Goal: Transaction & Acquisition: Purchase product/service

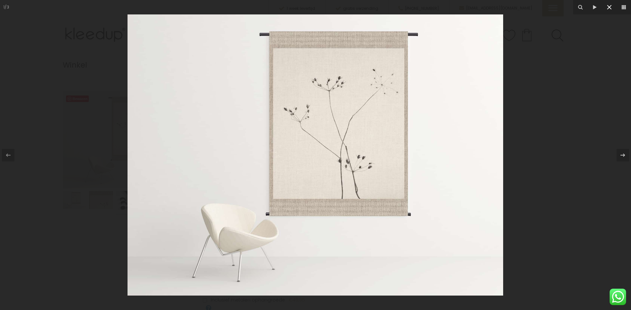
click at [610, 5] on icon at bounding box center [609, 7] width 8 height 8
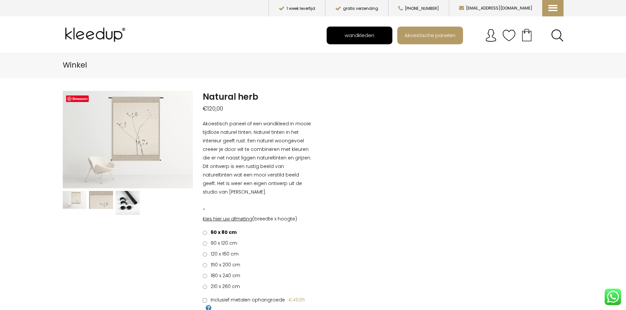
click at [351, 35] on span "wandkleden" at bounding box center [359, 35] width 37 height 12
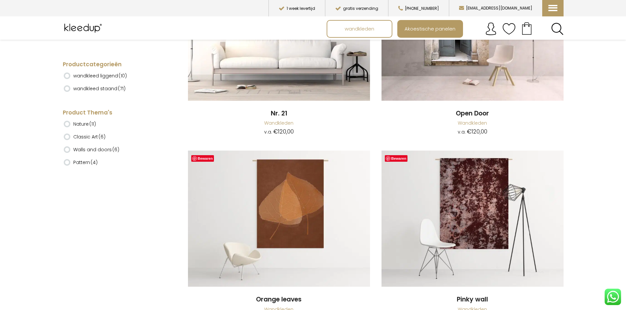
scroll to position [5295, 0]
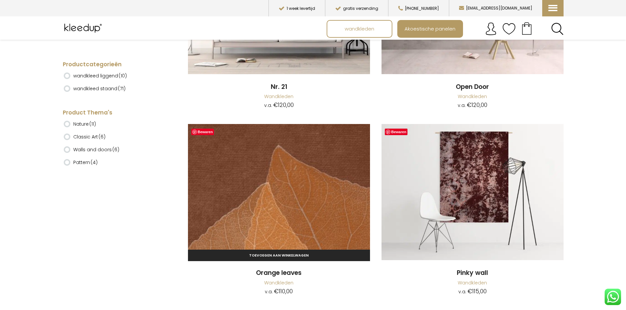
click at [256, 181] on img at bounding box center [279, 192] width 182 height 137
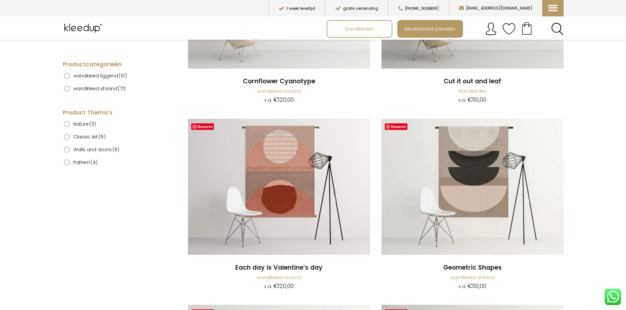
scroll to position [877, 0]
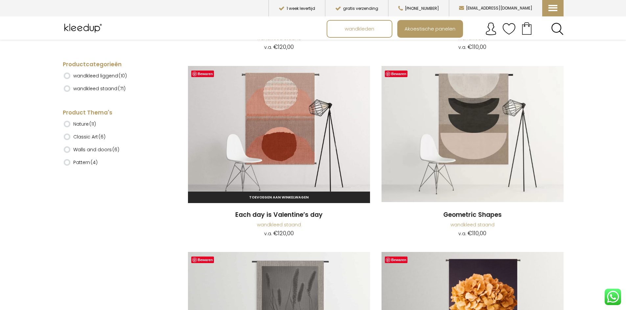
click at [272, 135] on img at bounding box center [279, 134] width 182 height 137
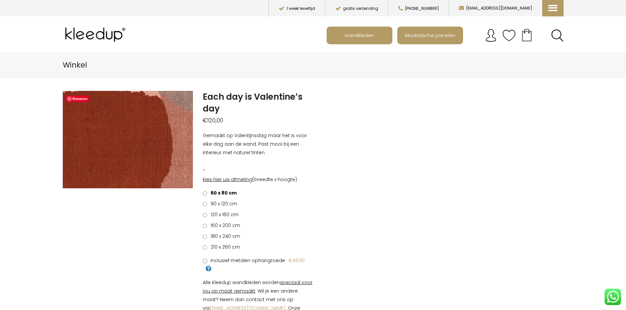
click at [134, 147] on img at bounding box center [91, 97] width 841 height 631
